Goal: Task Accomplishment & Management: Complete application form

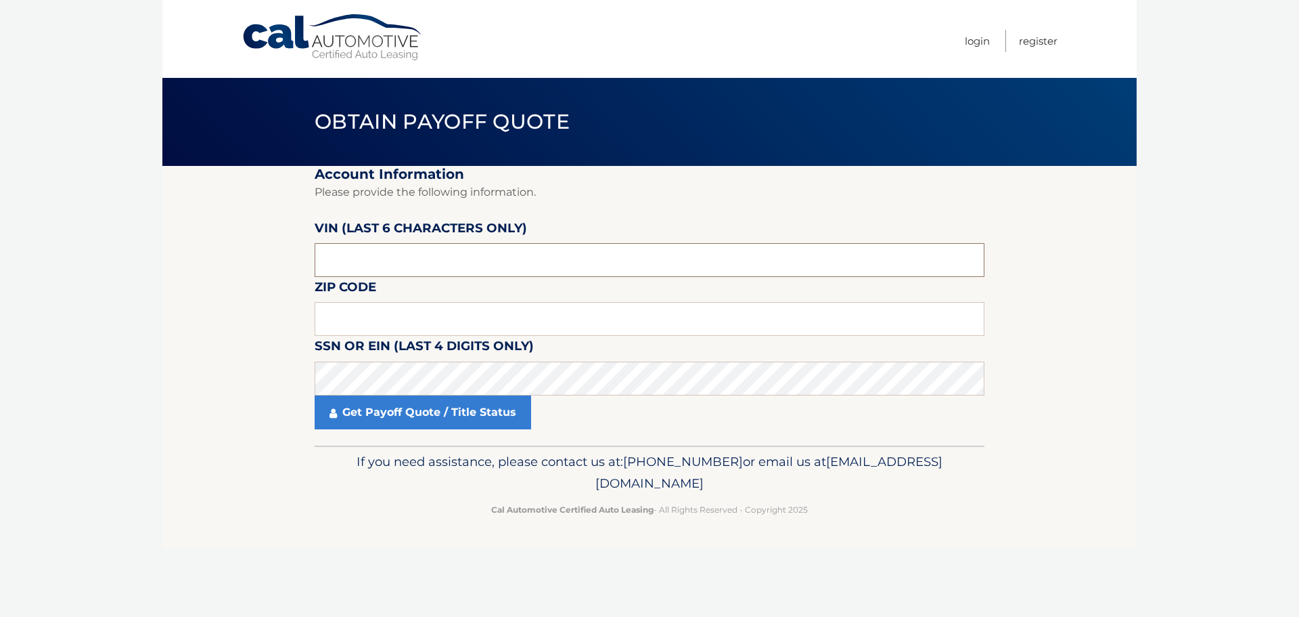
drag, startPoint x: 353, startPoint y: 259, endPoint x: 308, endPoint y: 261, distance: 44.7
click at [311, 261] on section "Account Information Please provide the following information. VIN (last 6 chara…" at bounding box center [649, 305] width 975 height 279
type input "504217"
click at [360, 324] on input "text" at bounding box center [650, 319] width 670 height 34
type input "15017"
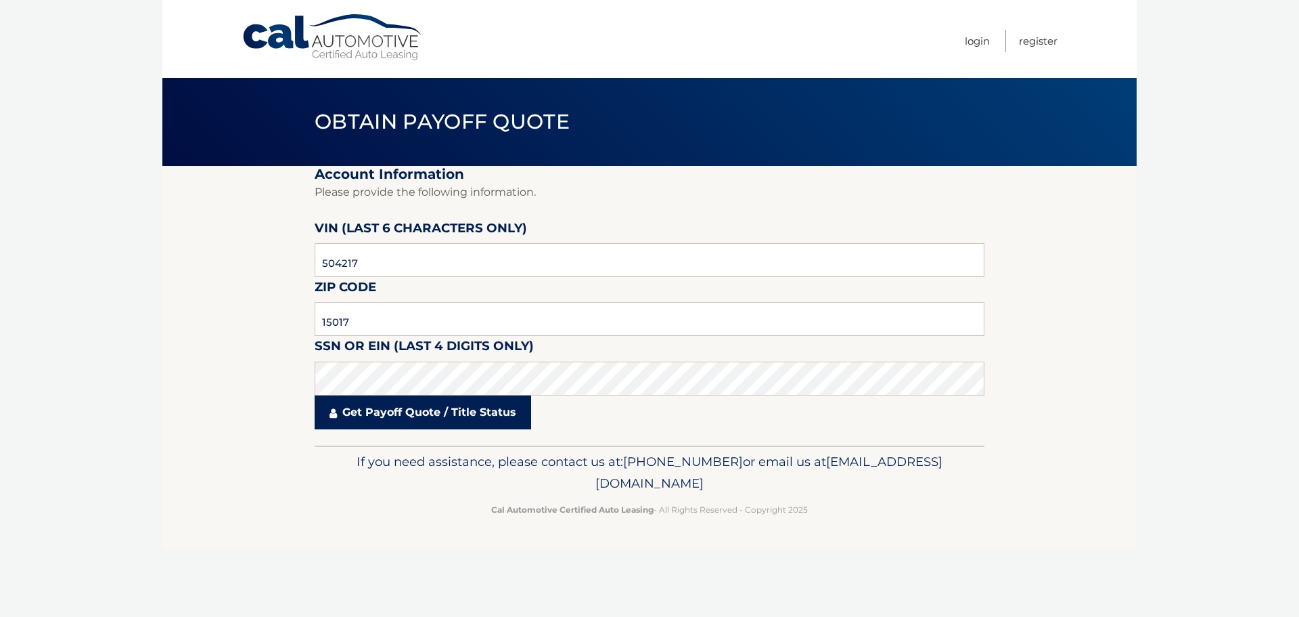
click at [387, 420] on link "Get Payoff Quote / Title Status" at bounding box center [423, 412] width 217 height 34
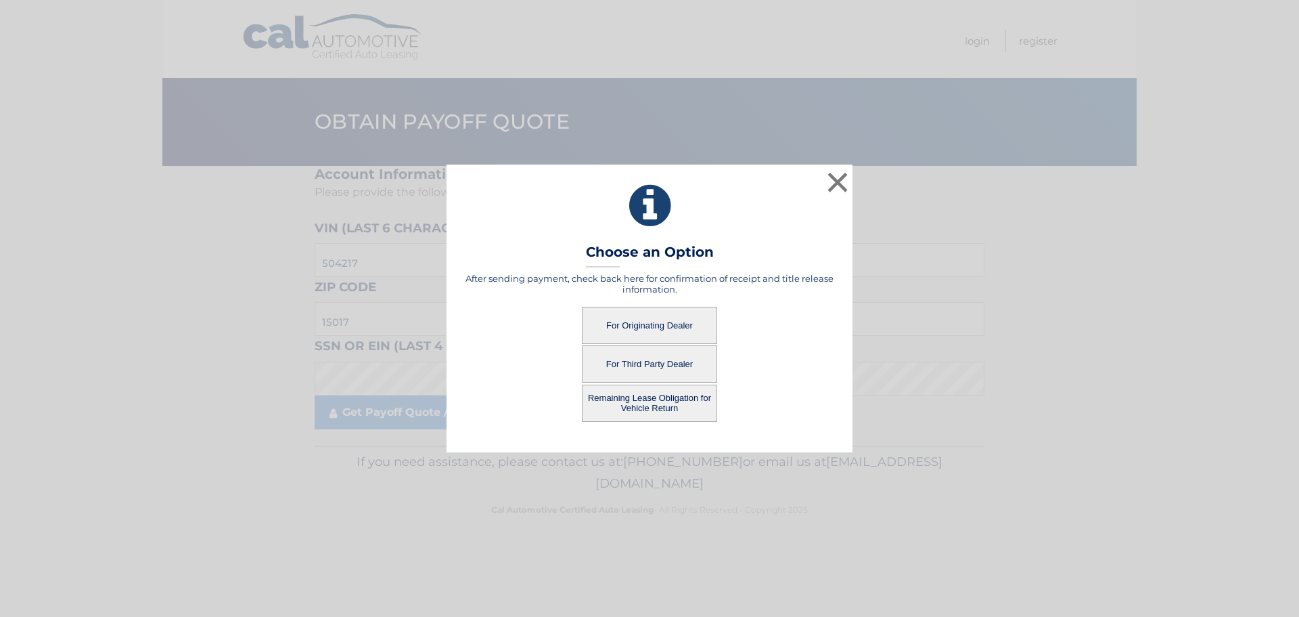
click at [667, 324] on button "For Originating Dealer" at bounding box center [649, 325] width 135 height 37
click at [685, 325] on button "For Originating Dealer" at bounding box center [649, 325] width 135 height 37
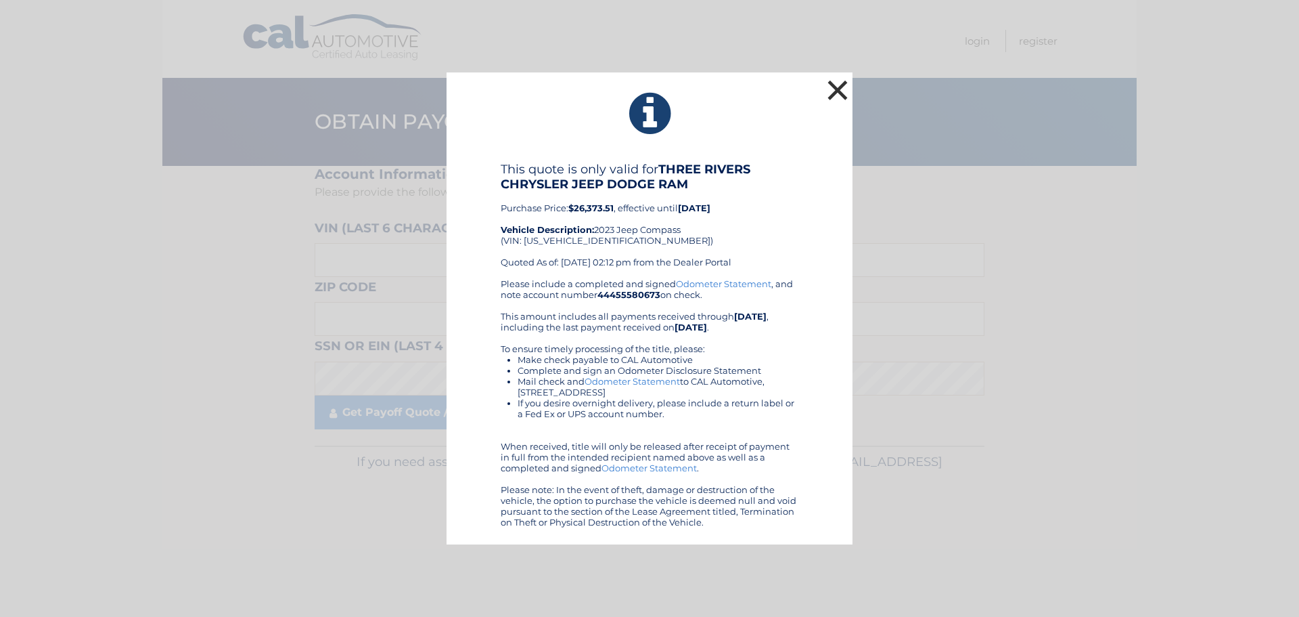
click at [833, 89] on button "×" at bounding box center [837, 89] width 27 height 27
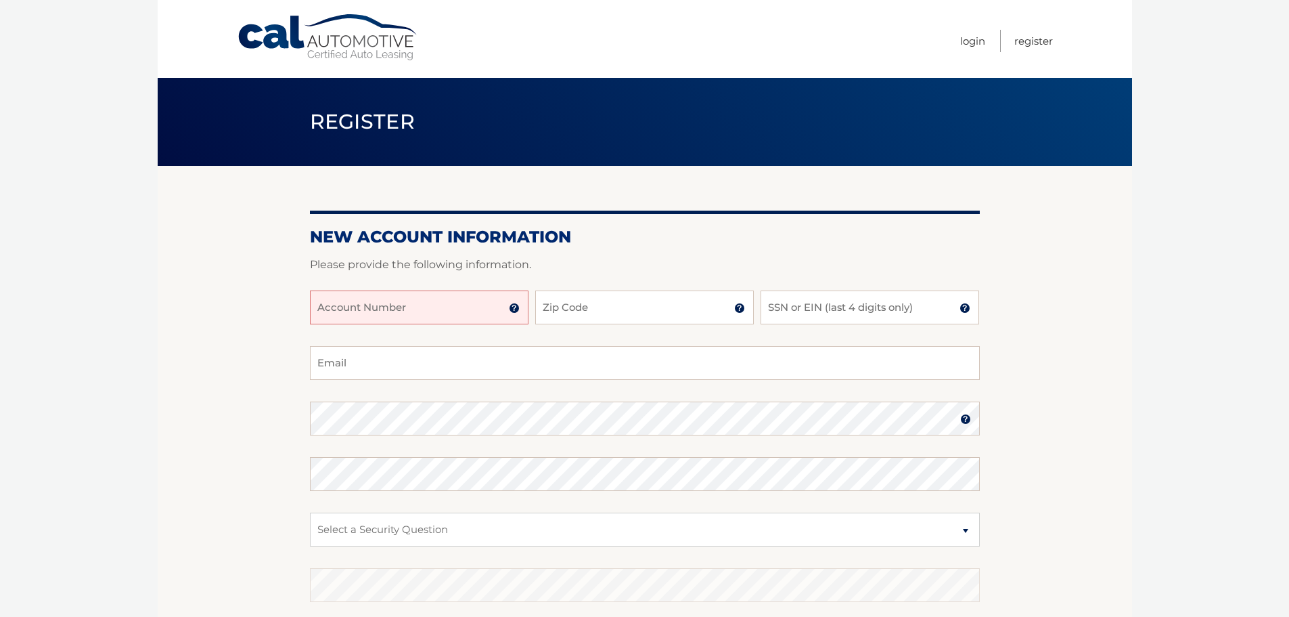
click at [513, 309] on img at bounding box center [514, 308] width 11 height 11
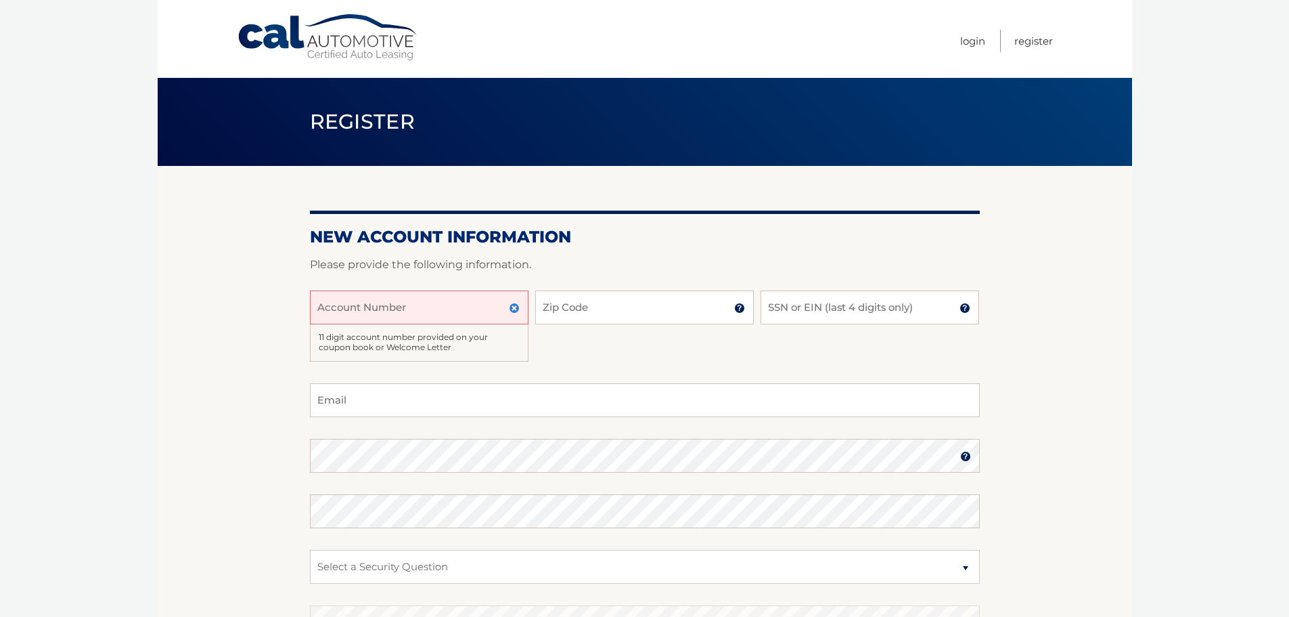
click at [513, 309] on img at bounding box center [514, 308] width 11 height 11
